Goal: Entertainment & Leisure: Consume media (video, audio)

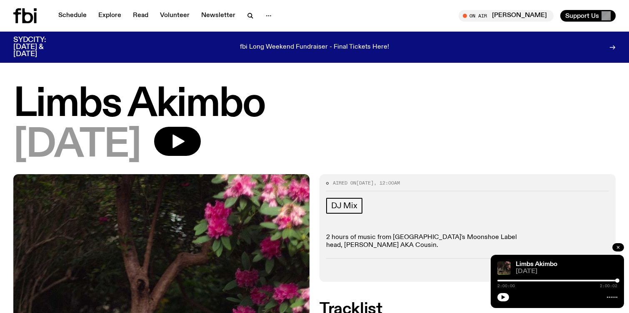
click at [619, 246] on icon "button" at bounding box center [617, 247] width 2 height 2
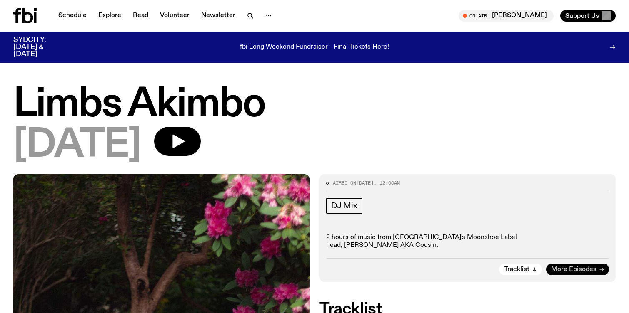
click at [583, 267] on span "More Episodes" at bounding box center [573, 270] width 45 height 6
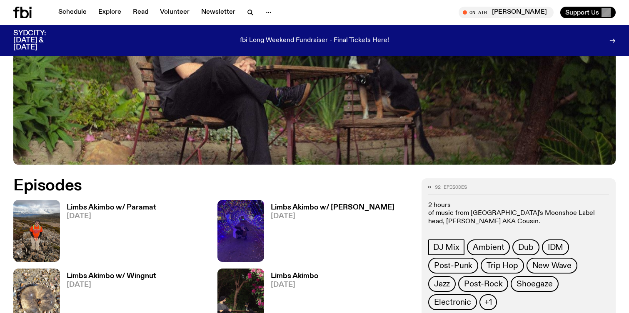
scroll to position [299, 0]
click at [110, 208] on h3 "Limbs Akimbo w/ Paramat" at bounding box center [111, 207] width 89 height 7
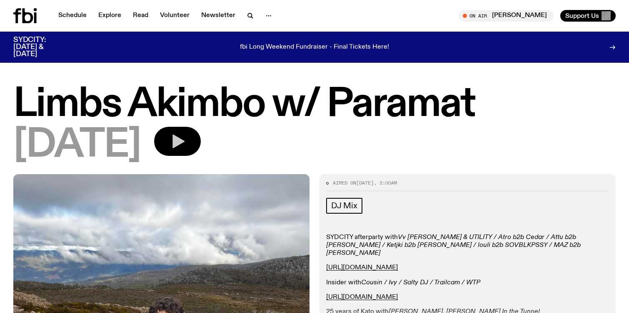
click at [201, 142] on button "button" at bounding box center [177, 141] width 47 height 29
